Goal: Understand process/instructions: Learn how to perform a task or action

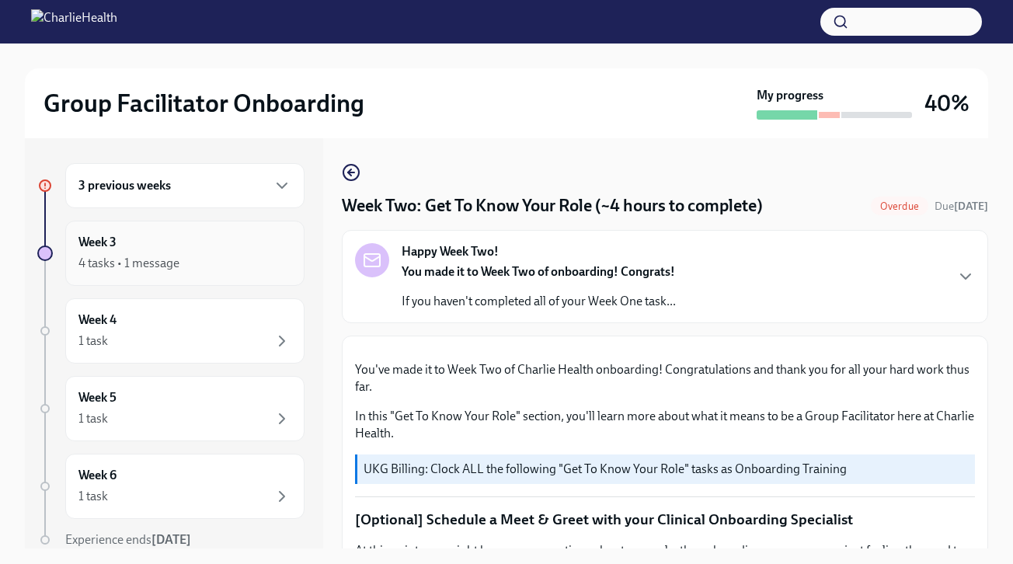
click at [209, 271] on div "4 tasks • 1 message" at bounding box center [184, 263] width 213 height 19
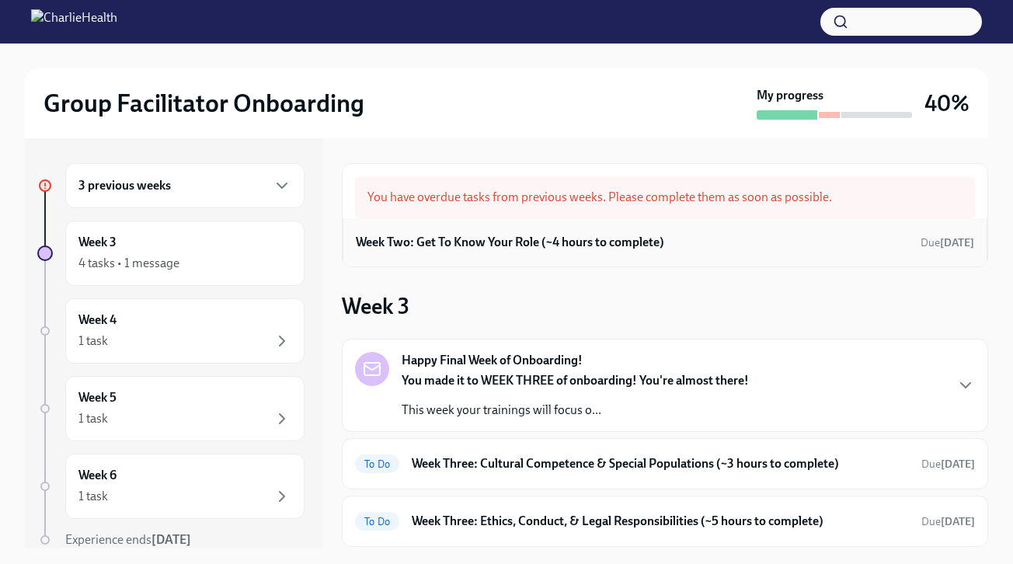
click at [513, 245] on h6 "Week Two: Get To Know Your Role (~4 hours to complete)" at bounding box center [510, 242] width 308 height 17
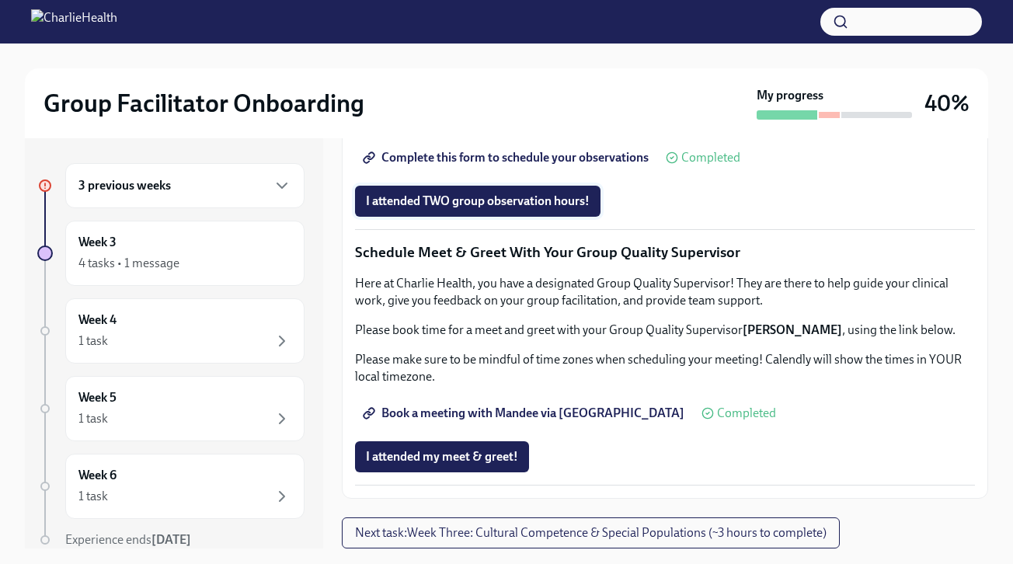
scroll to position [1503, 0]
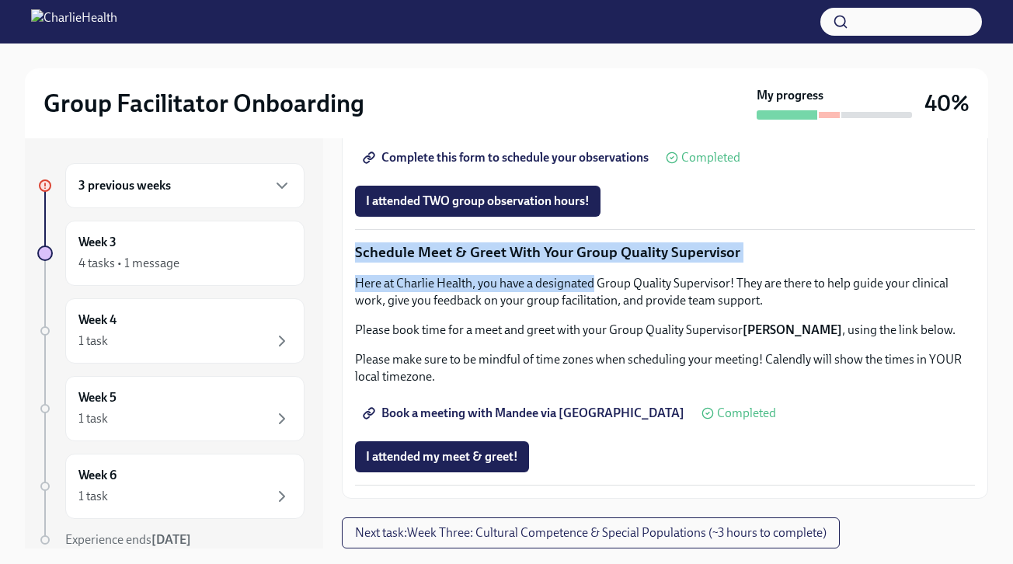
drag, startPoint x: 594, startPoint y: 236, endPoint x: 596, endPoint y: 284, distance: 48.2
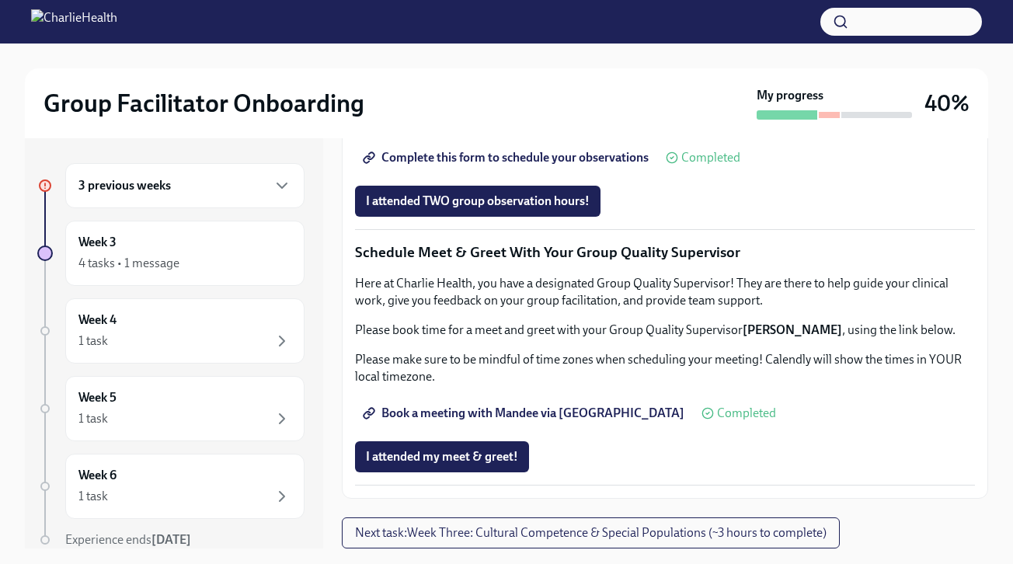
click at [700, 209] on div "I attended TWO group observation hours!" at bounding box center [665, 201] width 620 height 31
click at [605, 155] on span "Complete this form to schedule your observations" at bounding box center [507, 158] width 283 height 16
drag, startPoint x: 617, startPoint y: 103, endPoint x: 641, endPoint y: 2, distance: 103.6
click at [617, 89] on div "Group Facilitator Onboarding" at bounding box center [396, 103] width 707 height 31
click at [528, 415] on span "Book a meeting with Mandee via [GEOGRAPHIC_DATA]" at bounding box center [525, 413] width 318 height 16
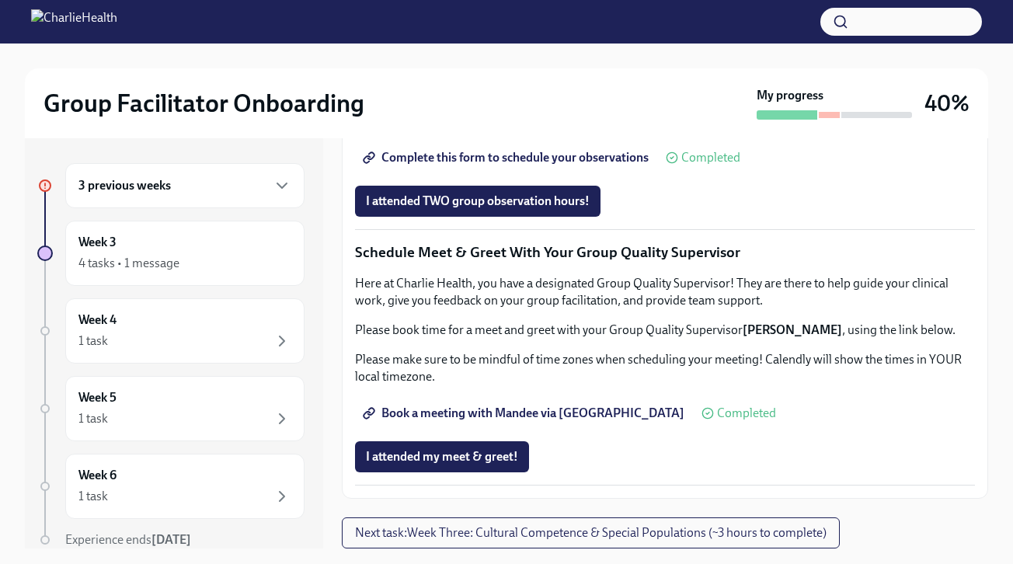
scroll to position [1503, 0]
